Goal: Transaction & Acquisition: Purchase product/service

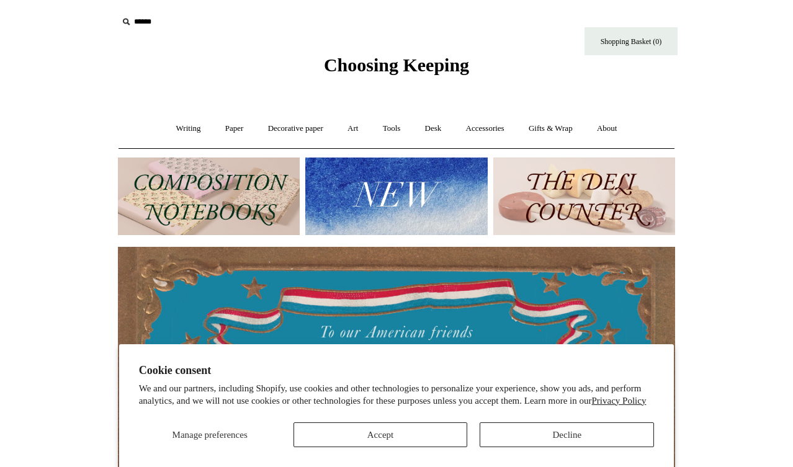
click at [441, 443] on button "Accept" at bounding box center [381, 435] width 174 height 25
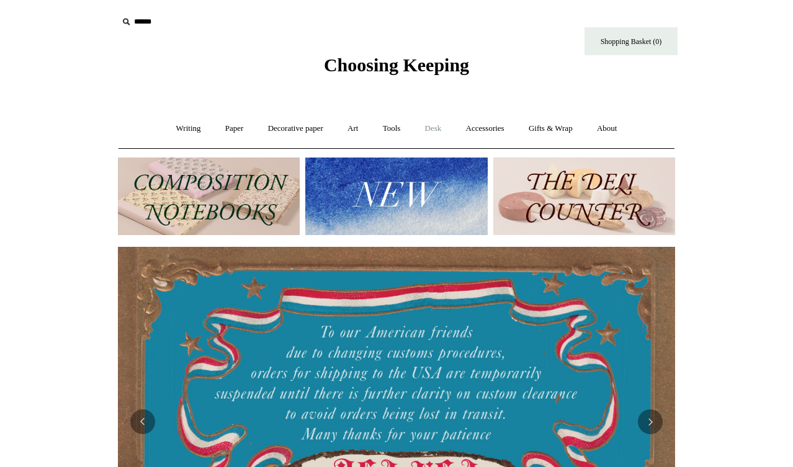
click at [440, 121] on link "Desk +" at bounding box center [433, 128] width 39 height 33
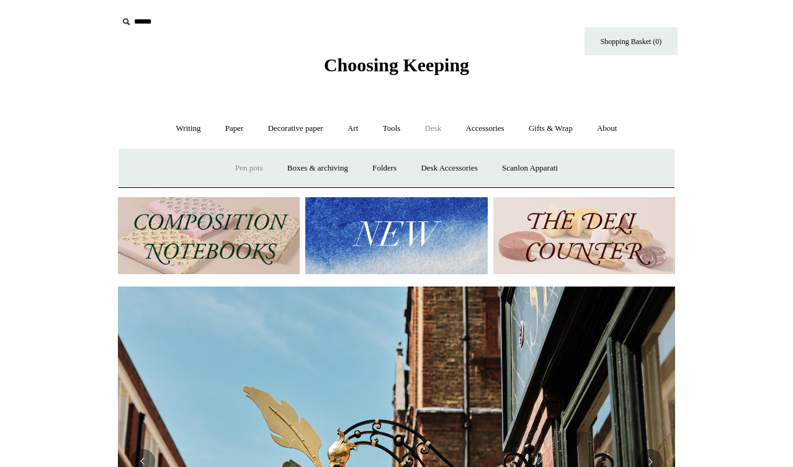
scroll to position [0, 558]
click at [297, 165] on link "Boxes & archiving" at bounding box center [317, 168] width 83 height 33
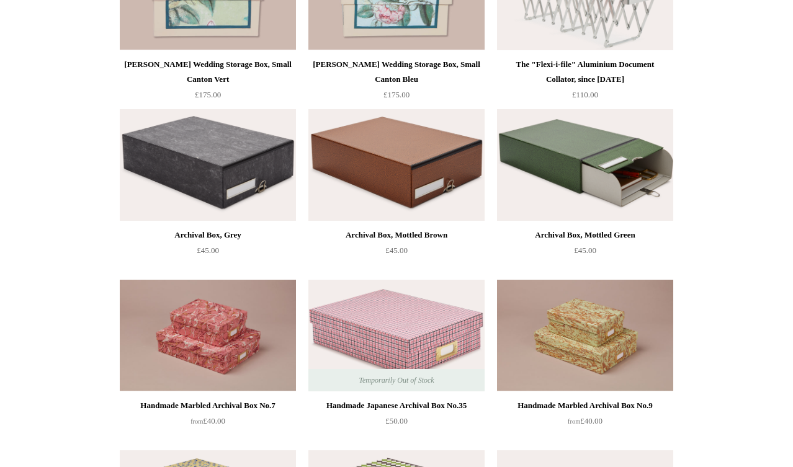
scroll to position [394, 0]
click at [646, 176] on img at bounding box center [585, 165] width 176 height 112
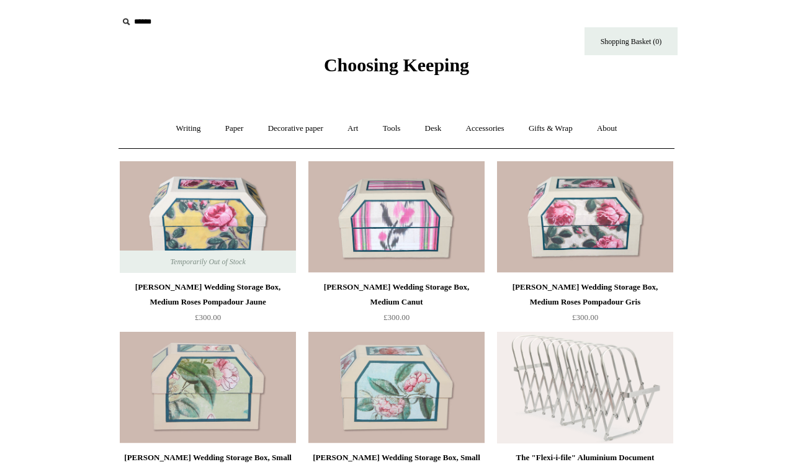
scroll to position [0, 0]
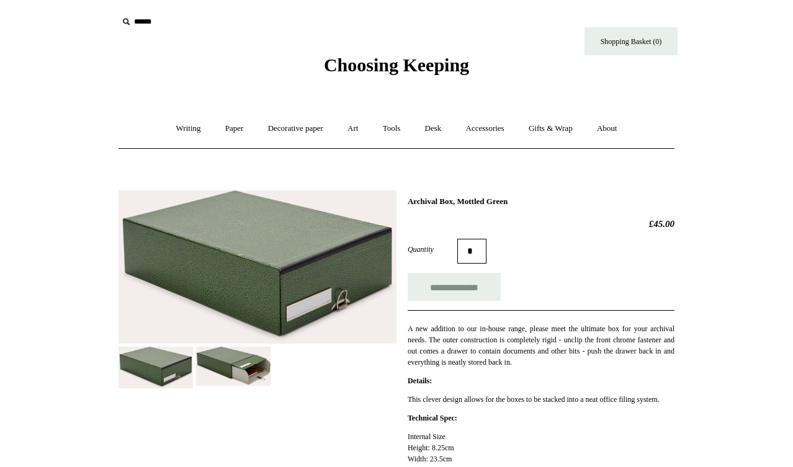
click at [253, 364] on img at bounding box center [233, 366] width 74 height 38
